Goal: Find specific page/section: Find specific page/section

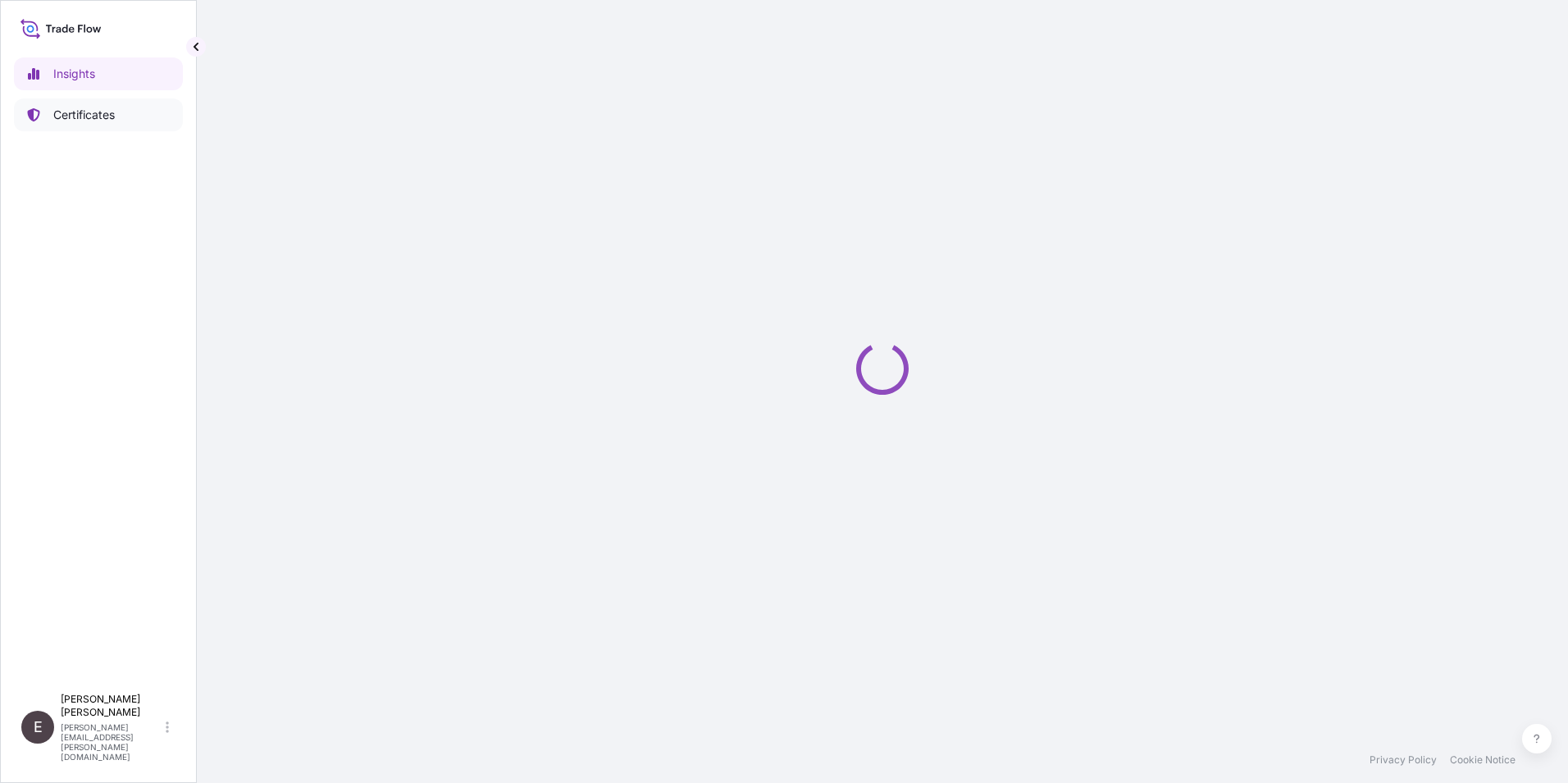
click at [103, 113] on p "Certificates" at bounding box center [84, 115] width 62 height 17
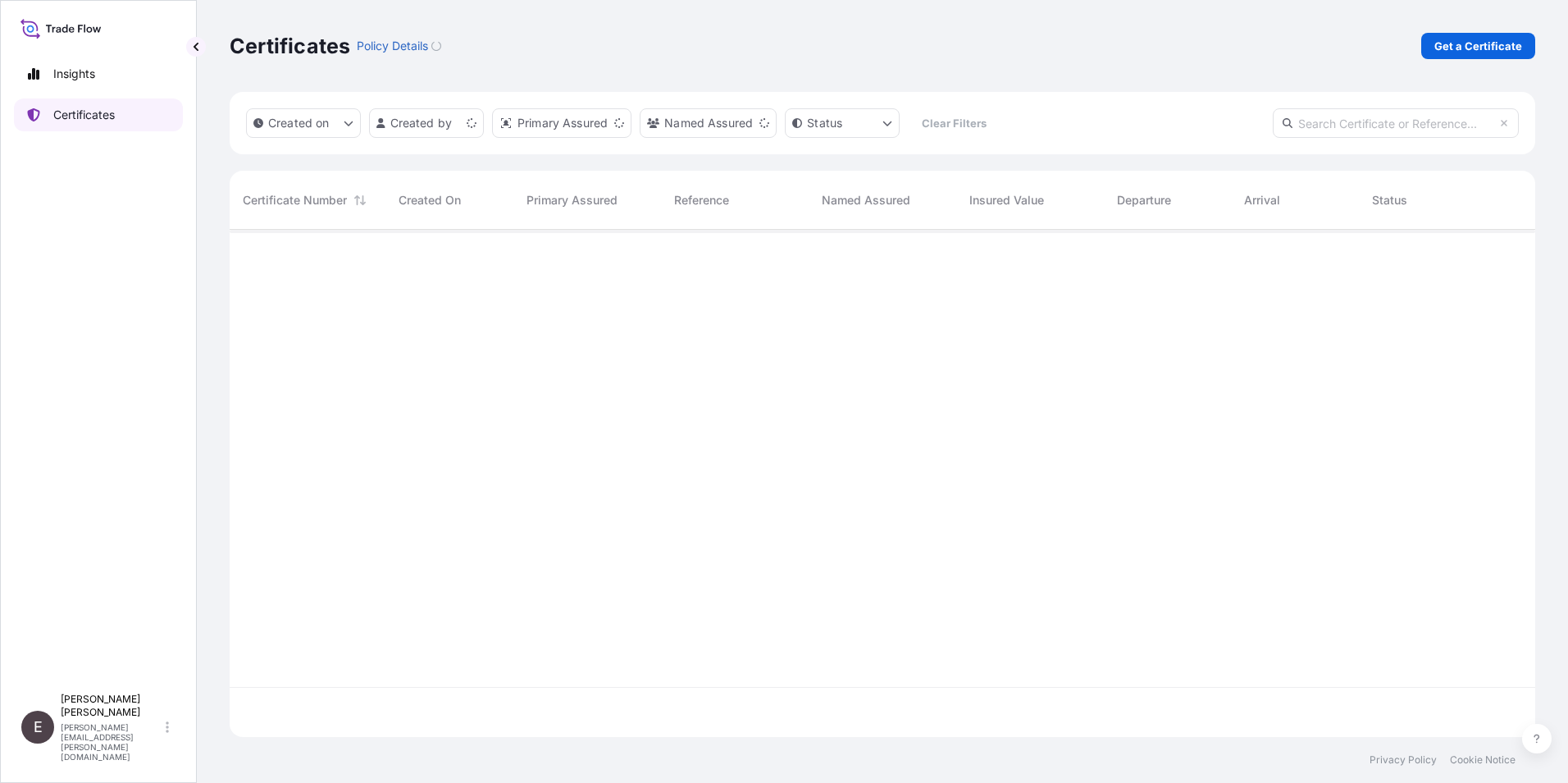
scroll to position [503, 1294]
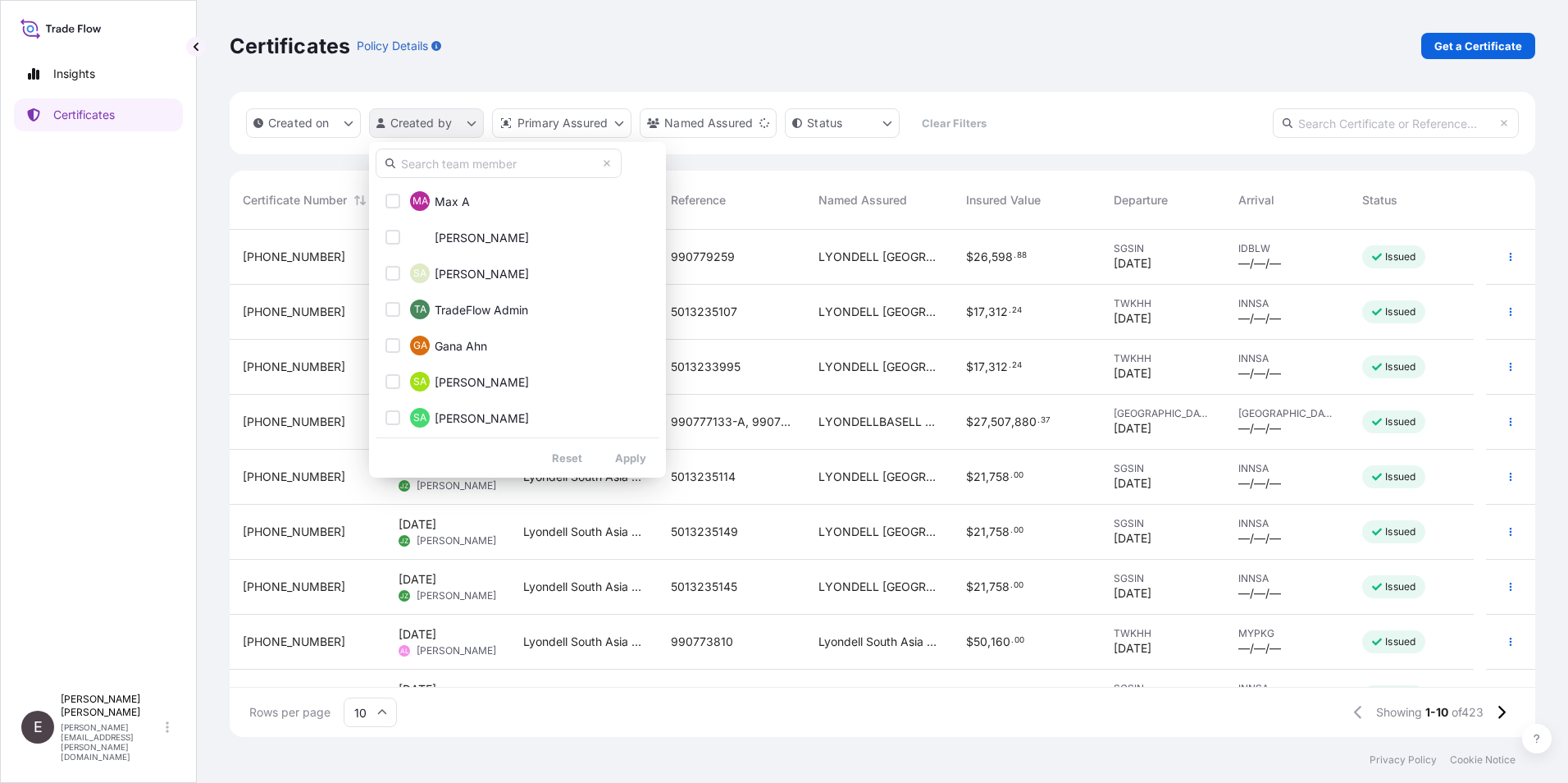
click at [417, 115] on html "Insights Certificates E [PERSON_NAME] [PERSON_NAME][EMAIL_ADDRESS][PERSON_NAME]…" at bounding box center [784, 391] width 1568 height 783
click at [509, 175] on input "text" at bounding box center [499, 163] width 246 height 29
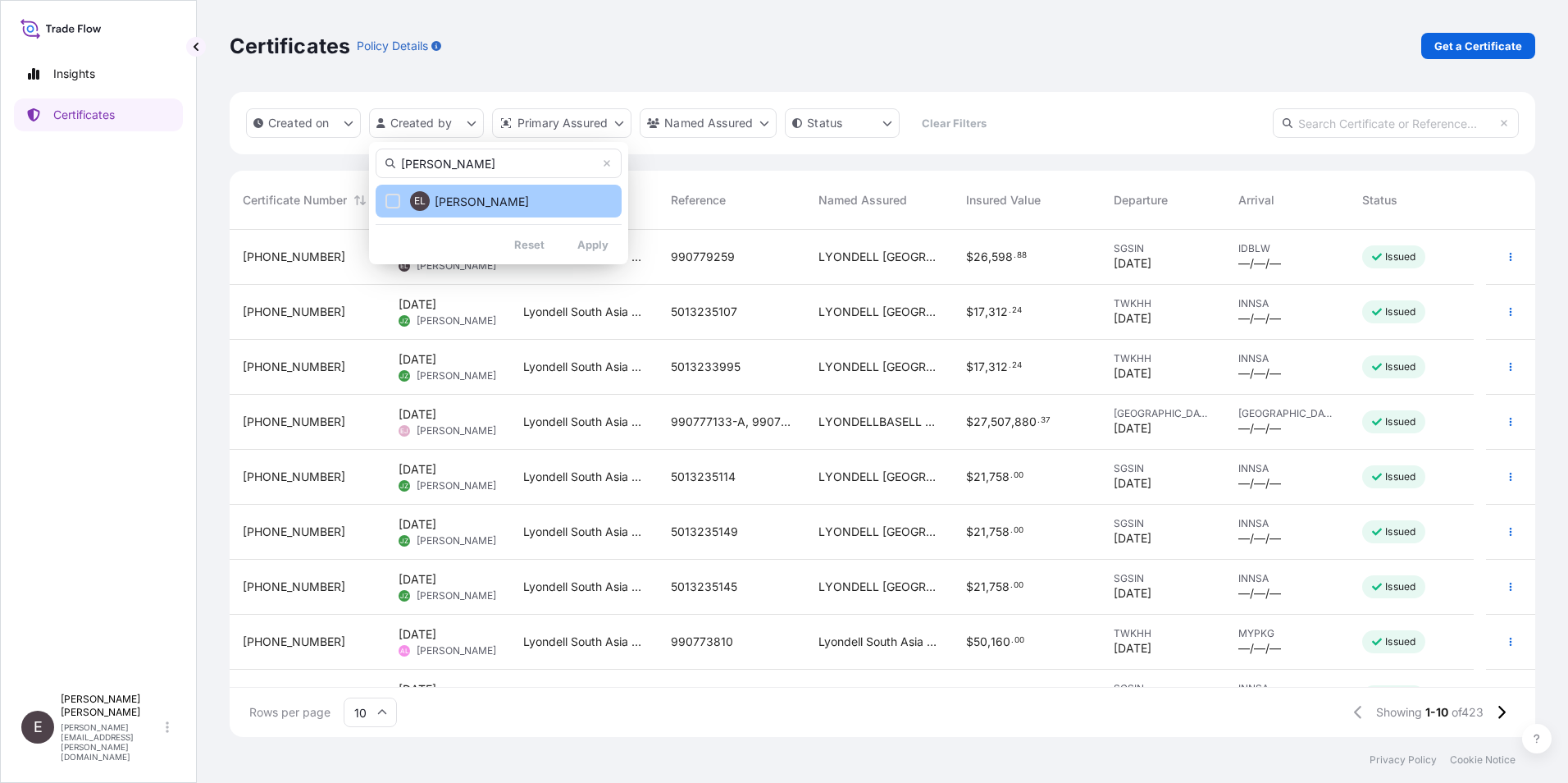
type input "[PERSON_NAME]"
click at [581, 195] on button "EL [PERSON_NAME]" at bounding box center [499, 201] width 246 height 33
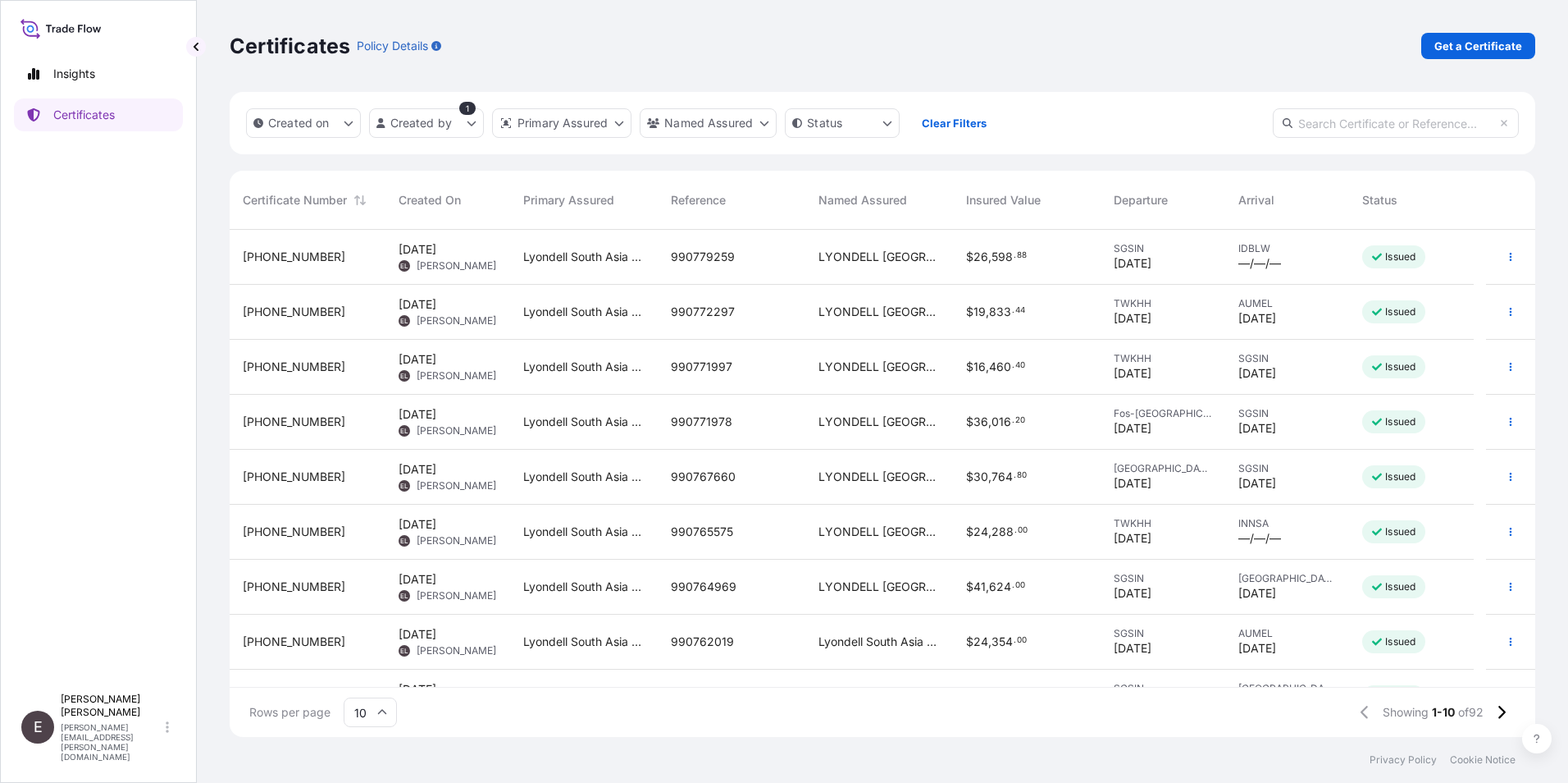
click at [388, 711] on input "10" at bounding box center [371, 711] width 53 height 29
click at [383, 669] on div "50" at bounding box center [370, 666] width 40 height 31
